Goal: Book appointment/travel/reservation

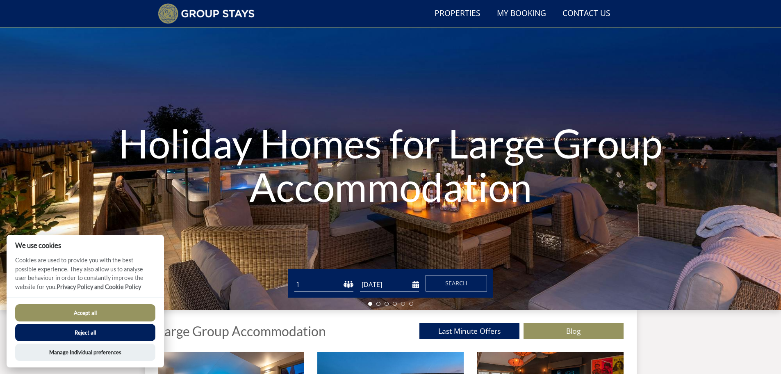
scroll to position [22, 0]
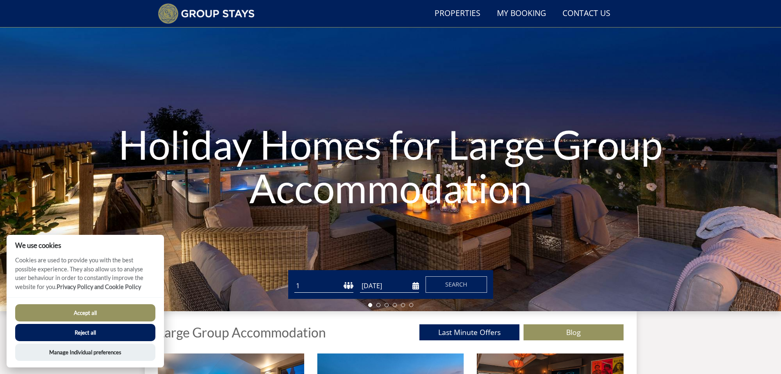
click at [91, 311] on button "Accept all" at bounding box center [85, 312] width 140 height 17
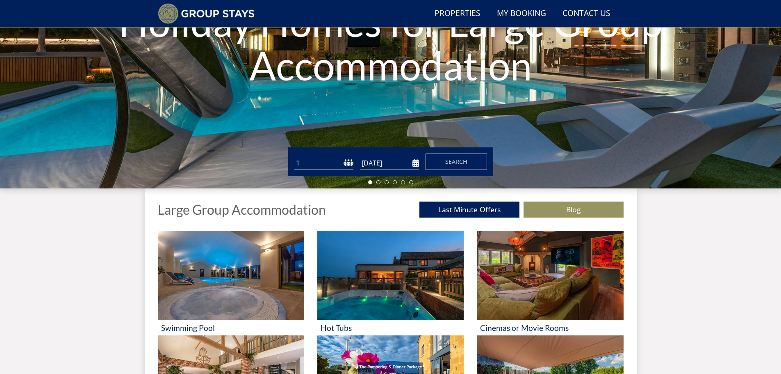
scroll to position [145, 0]
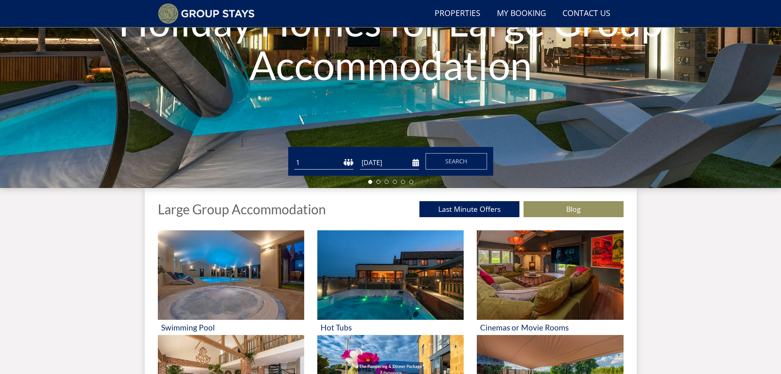
click at [306, 164] on select "1 2 3 4 5 6 7 8 9 10 11 12 13 14 15 16 17 18 19 20 21 22 23 24 25 26 27 28 29 3…" at bounding box center [324, 163] width 59 height 14
select select "12"
click at [295, 156] on select "1 2 3 4 5 6 7 8 9 10 11 12 13 14 15 16 17 18 19 20 21 22 23 24 25 26 27 28 29 3…" at bounding box center [324, 163] width 59 height 14
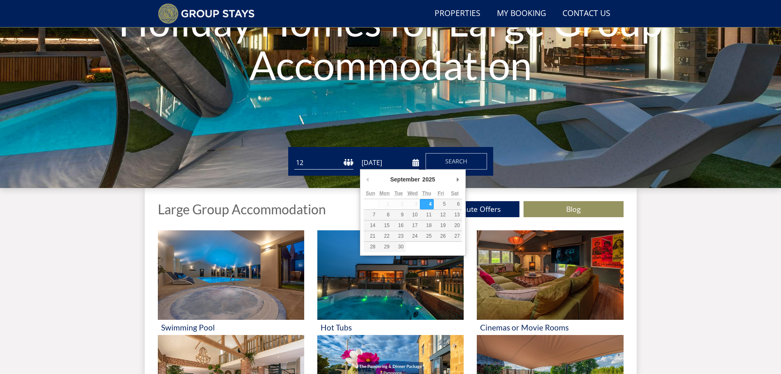
click at [414, 163] on input "[DATE]" at bounding box center [389, 163] width 59 height 14
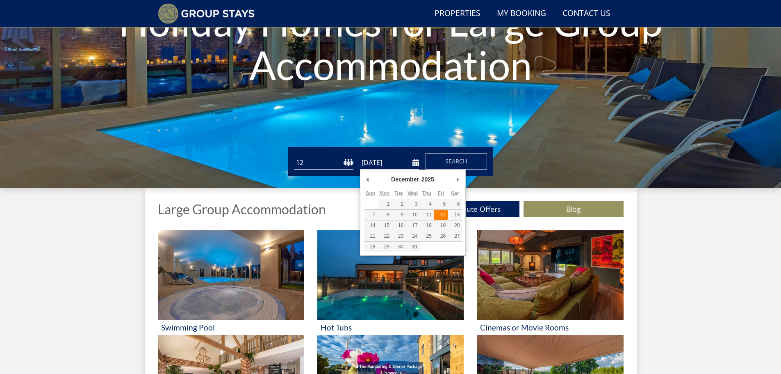
type input "12/12/2025"
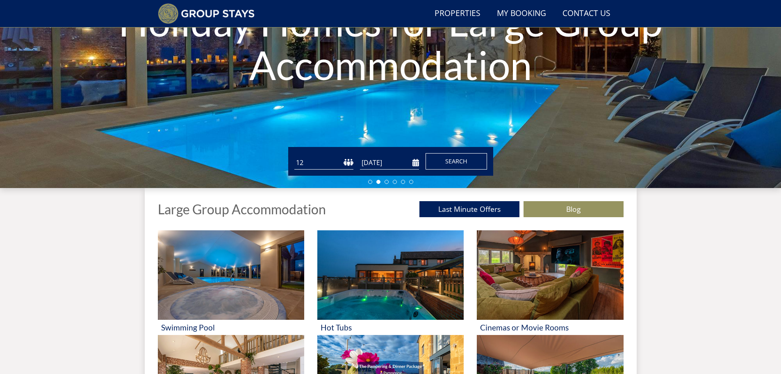
click at [454, 160] on span "Search" at bounding box center [456, 161] width 22 height 8
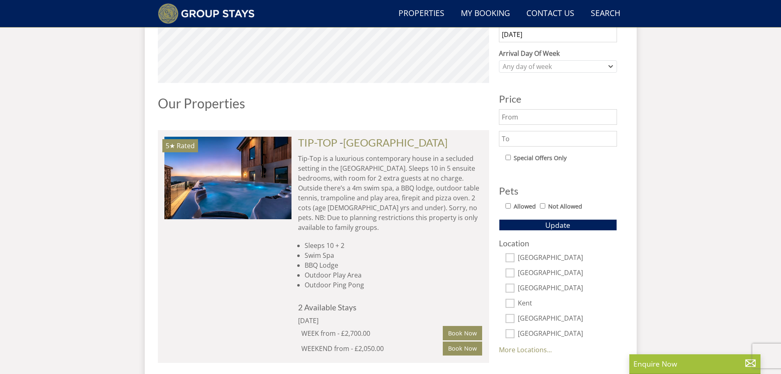
scroll to position [399, 0]
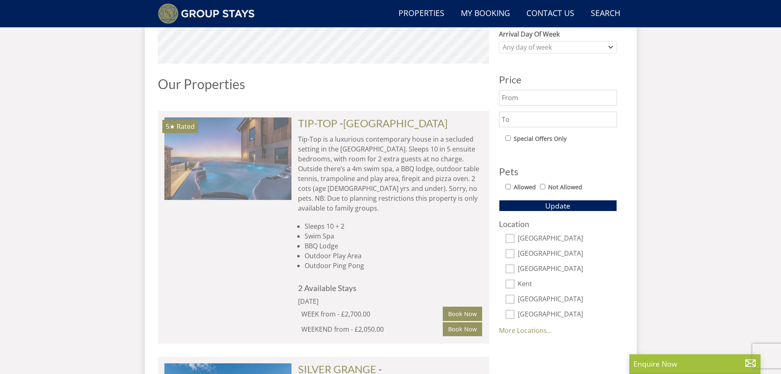
click at [235, 174] on img at bounding box center [227, 158] width 127 height 82
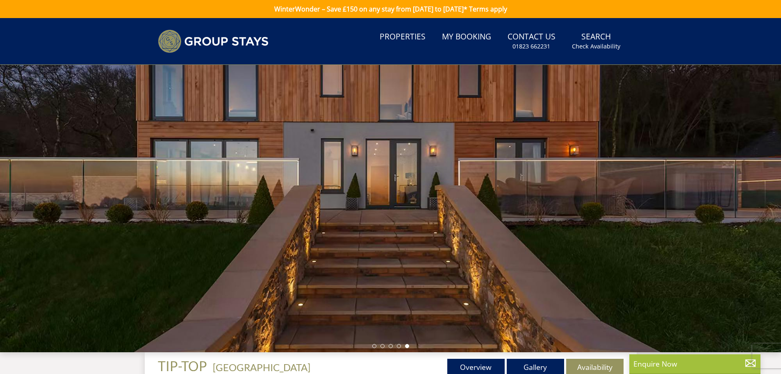
scroll to position [399, 0]
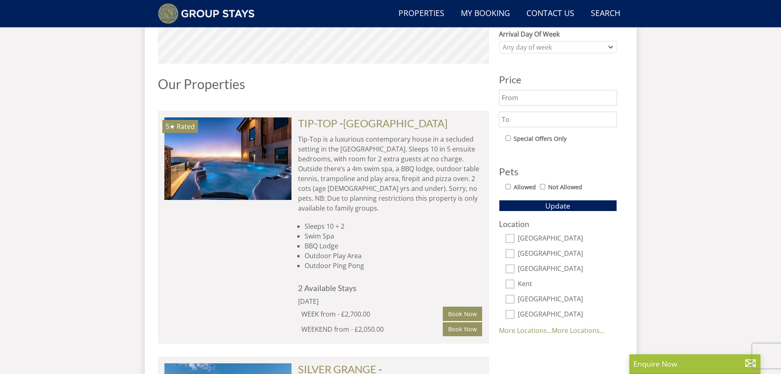
click at [508, 186] on input "Allowed" at bounding box center [508, 186] width 5 height 5
checkbox input "true"
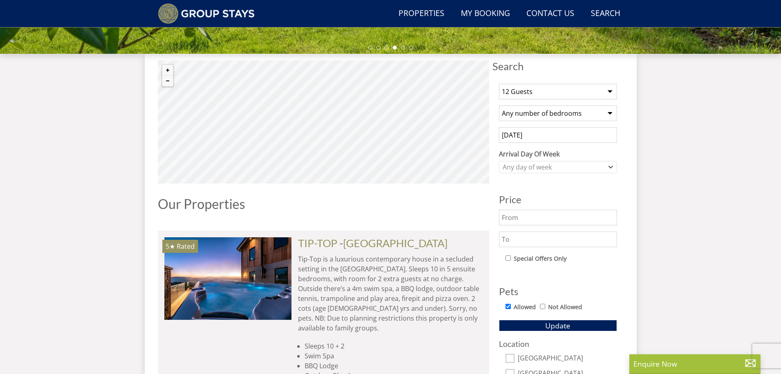
scroll to position [276, 0]
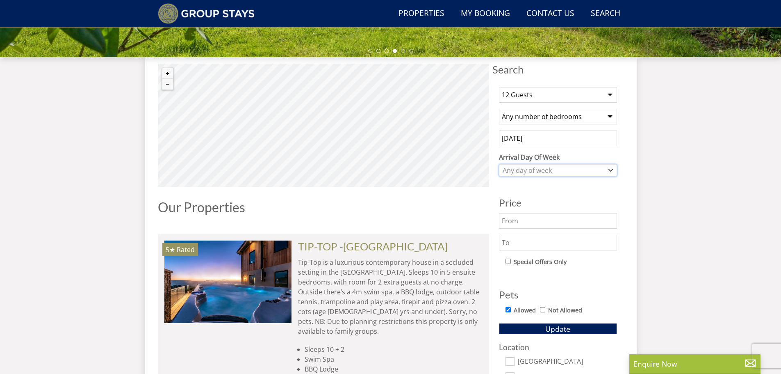
click at [610, 170] on icon "Combobox" at bounding box center [611, 170] width 5 height 5
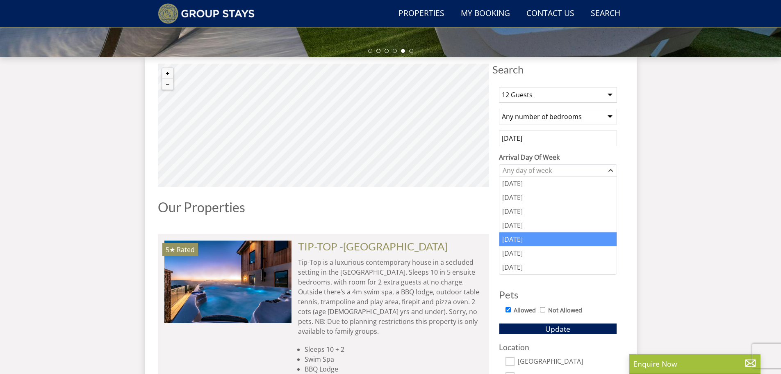
click at [514, 238] on div "Friday" at bounding box center [558, 239] width 117 height 14
click at [553, 326] on span "Update" at bounding box center [558, 329] width 25 height 10
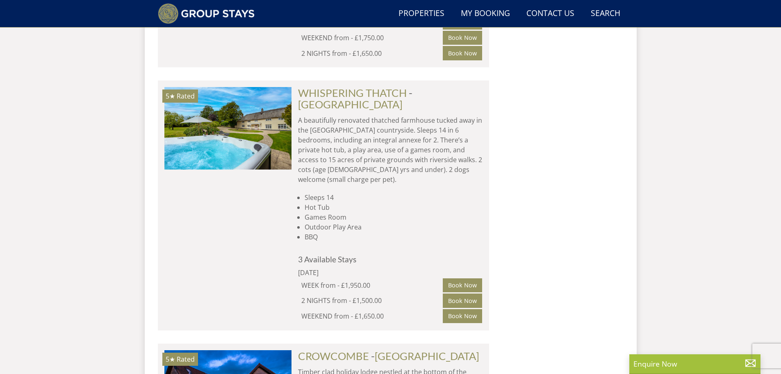
scroll to position [3393, 0]
